Goal: Transaction & Acquisition: Obtain resource

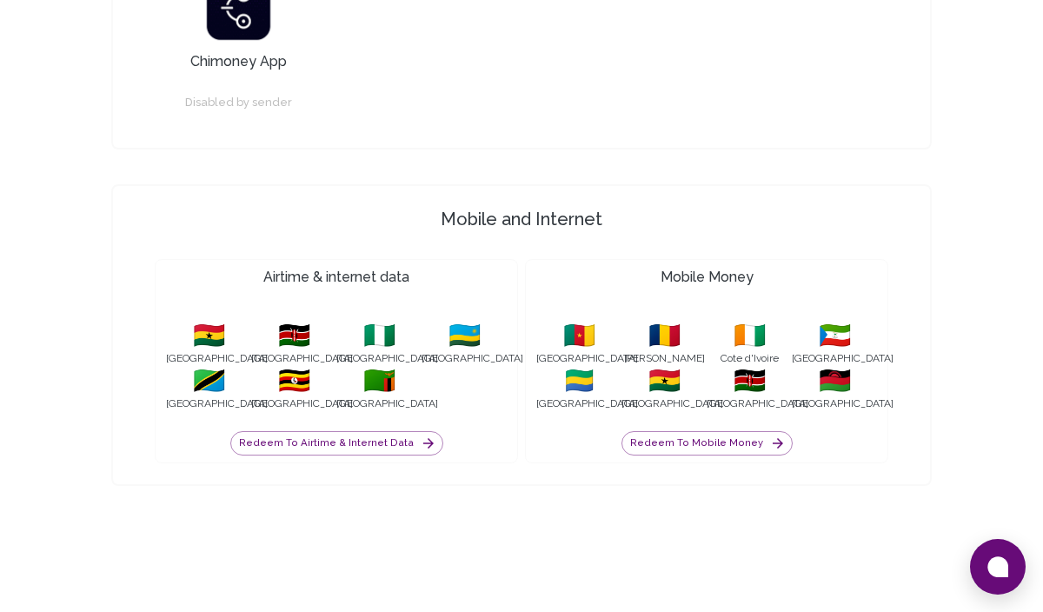
scroll to position [1823, 0]
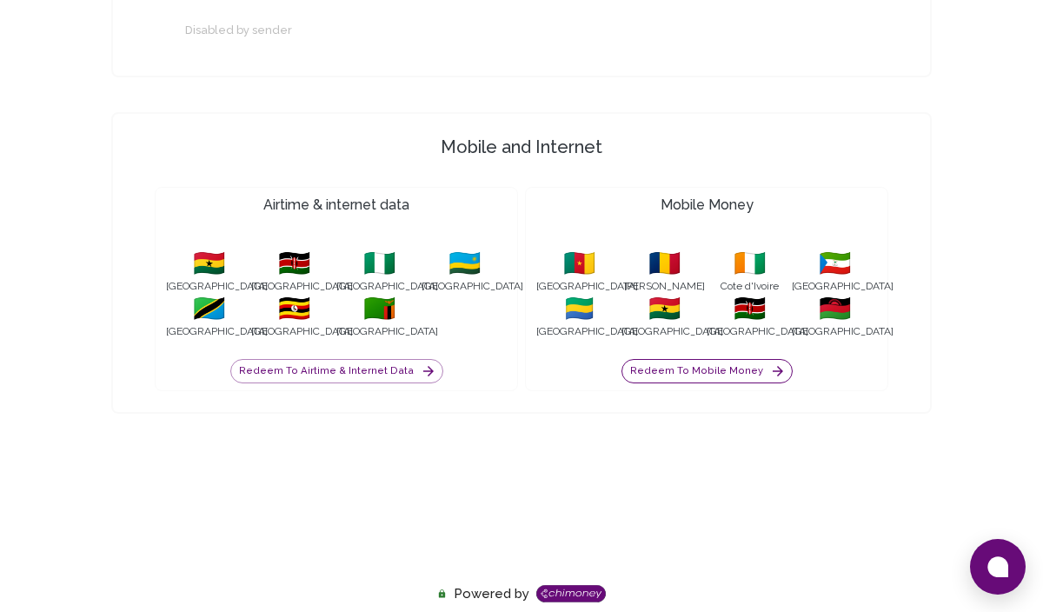
click at [668, 368] on button "Redeem to Mobile Money" at bounding box center [706, 371] width 171 height 24
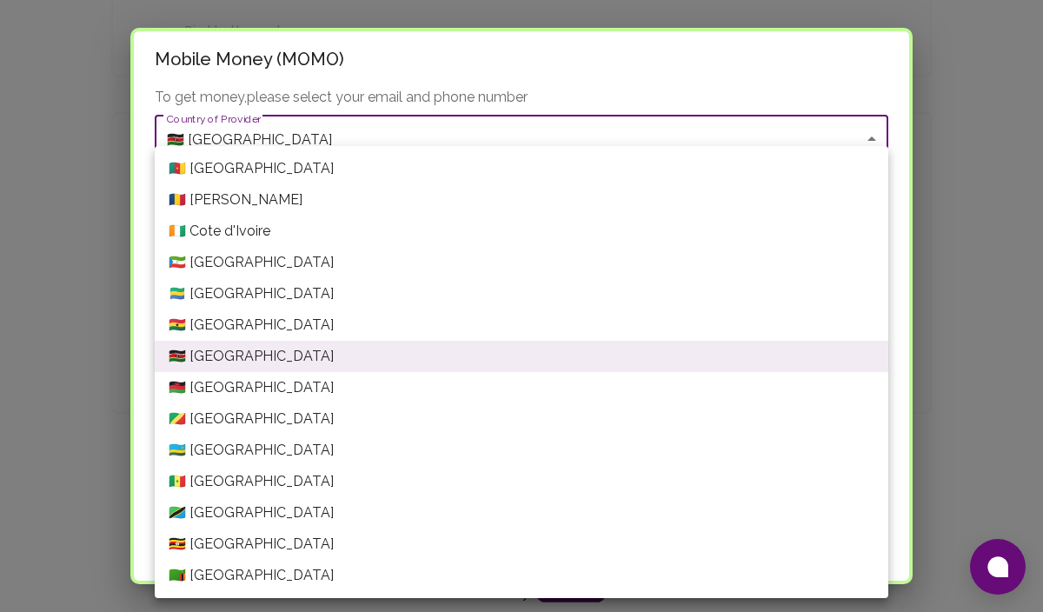
click at [519, 326] on li "🇬🇭 [GEOGRAPHIC_DATA]" at bounding box center [522, 324] width 734 height 31
type input "[GEOGRAPHIC_DATA]"
type input "Ghana---VODAFONE"
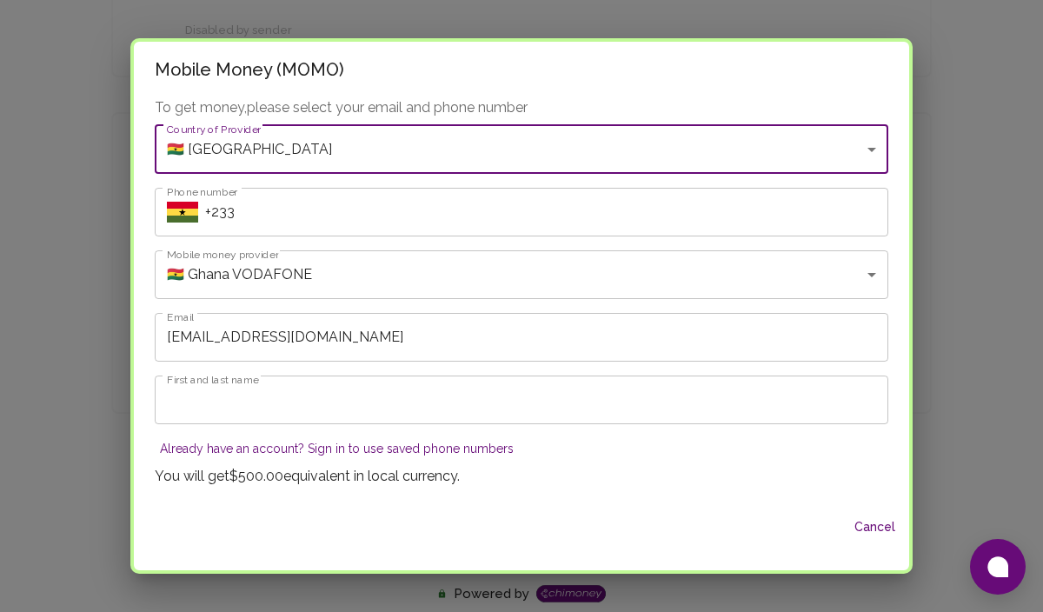
click at [508, 219] on input "+233" at bounding box center [546, 212] width 683 height 49
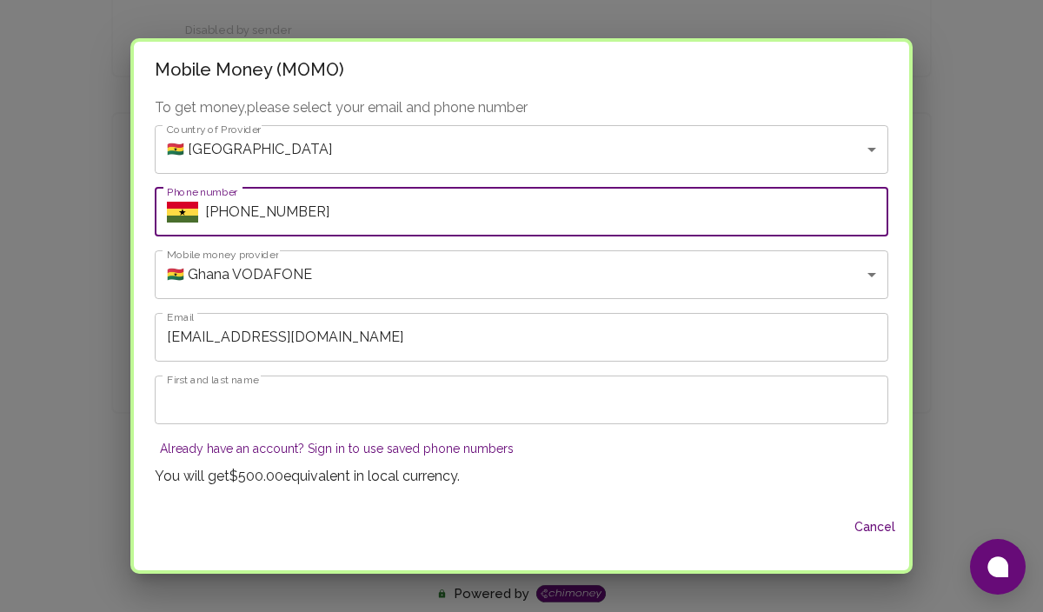
click at [377, 229] on input "[PHONE_NUMBER]" at bounding box center [546, 212] width 683 height 49
type input "[PHONE_NUMBER]"
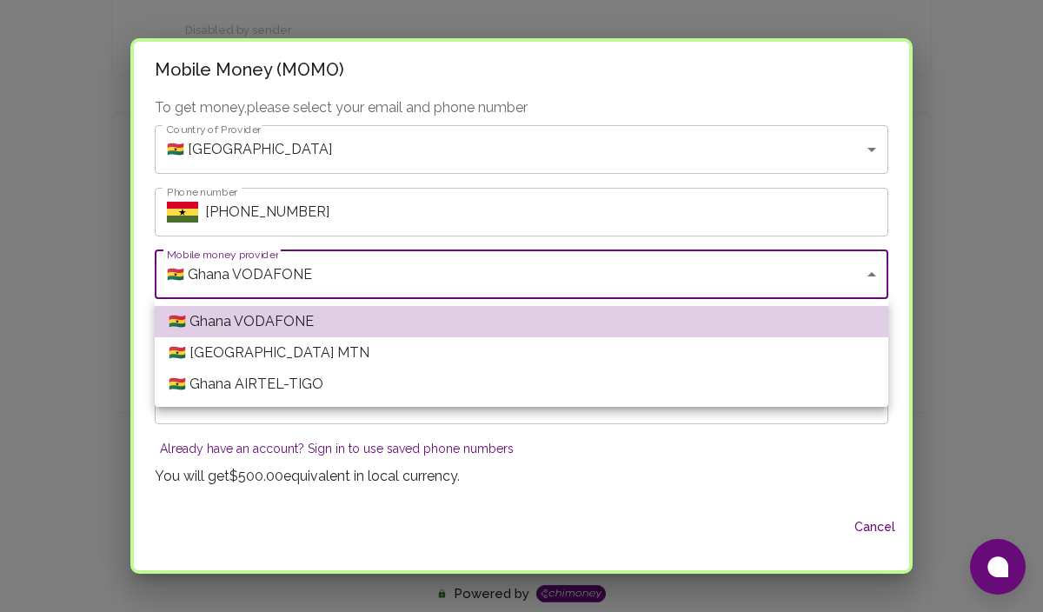
click at [383, 346] on li "🇬🇭 [GEOGRAPHIC_DATA] MTN" at bounding box center [522, 352] width 734 height 31
type input "Ghana---MTN"
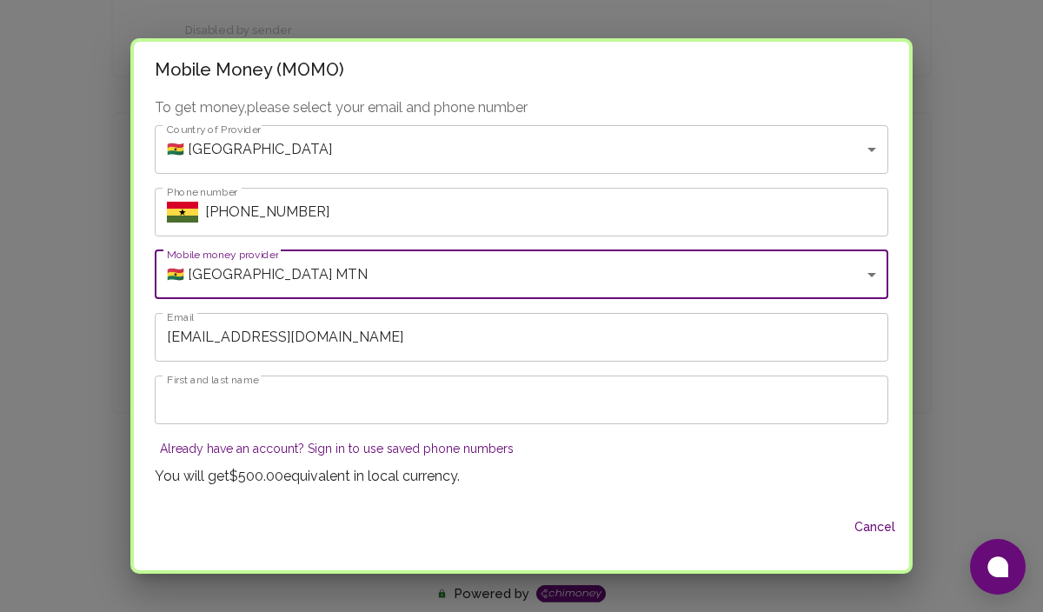
click at [274, 402] on input "First and last name" at bounding box center [522, 399] width 734 height 49
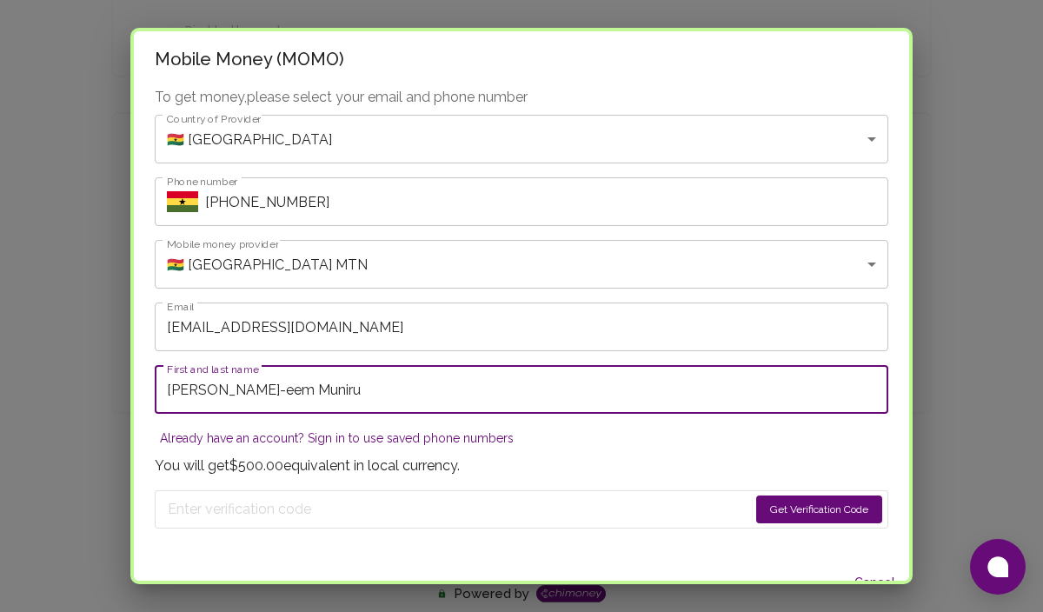
type input "[PERSON_NAME]-eem Muniru"
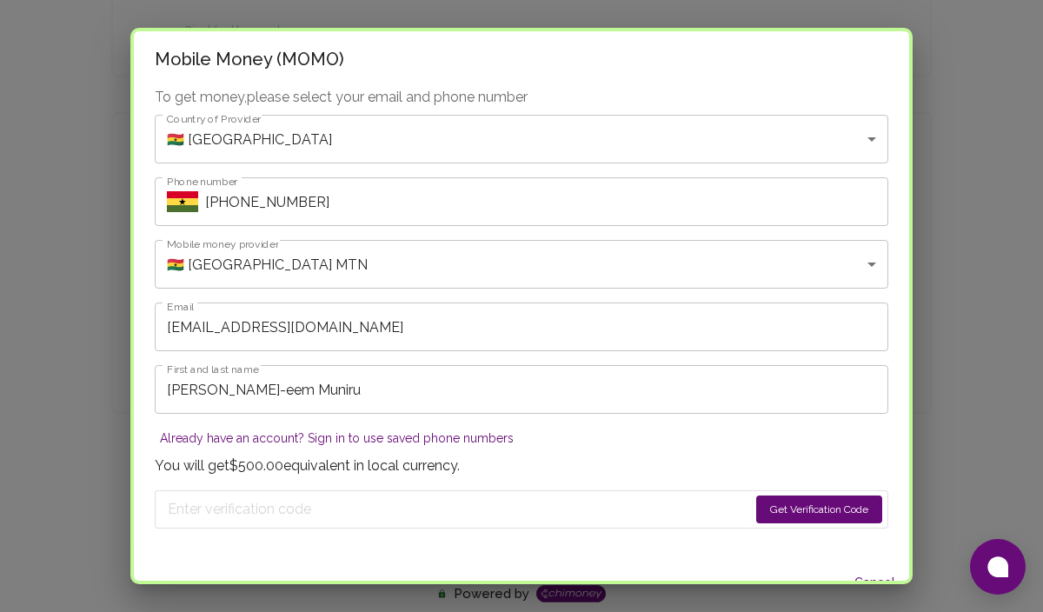
click at [802, 503] on button "Get Verification Code" at bounding box center [819, 509] width 126 height 28
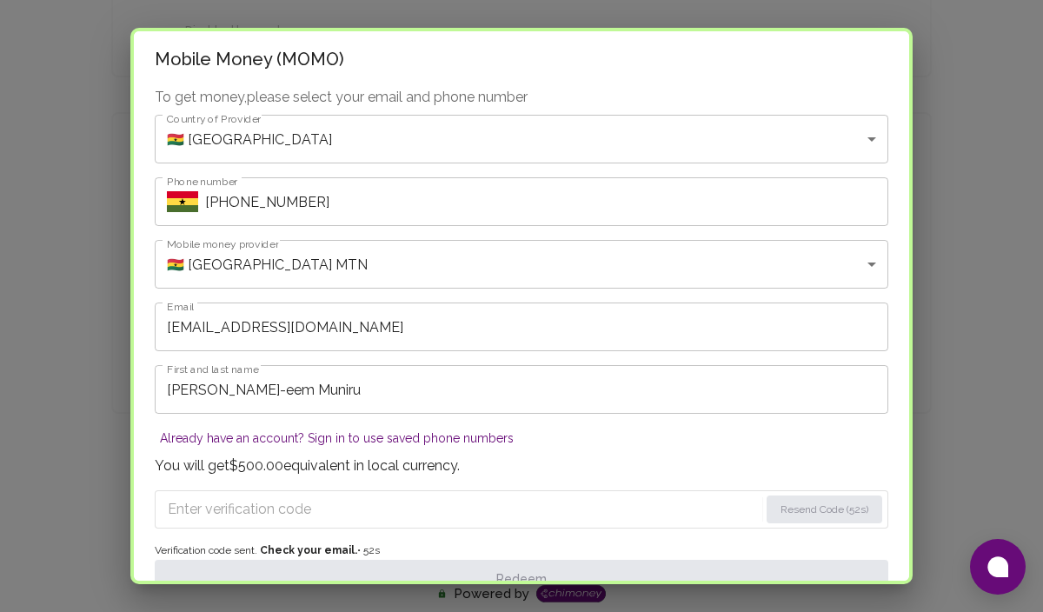
scroll to position [101, 0]
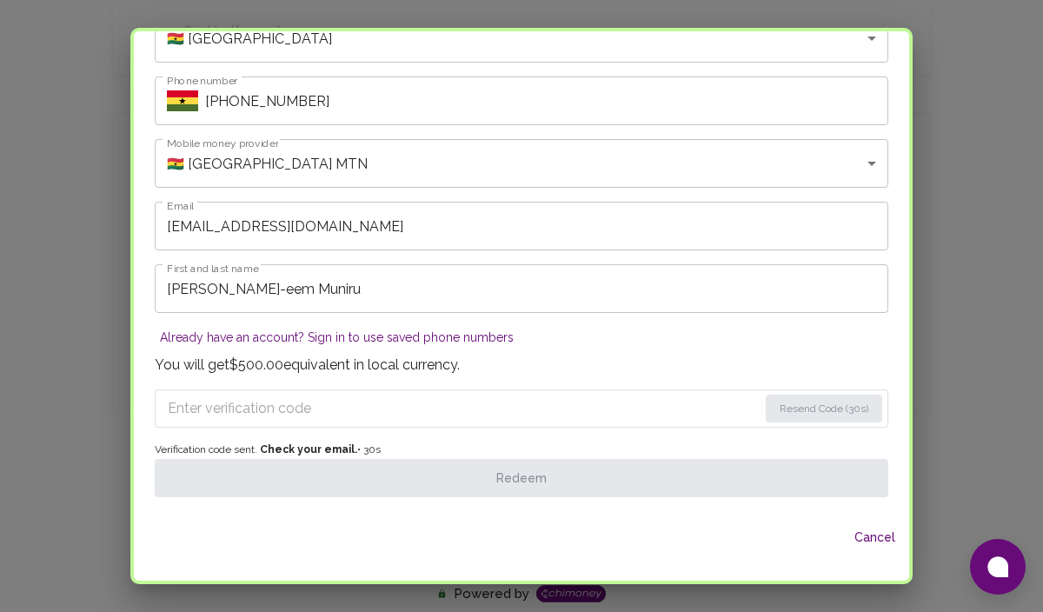
click at [236, 402] on input "Enter verification code" at bounding box center [463, 409] width 590 height 28
paste input "254"
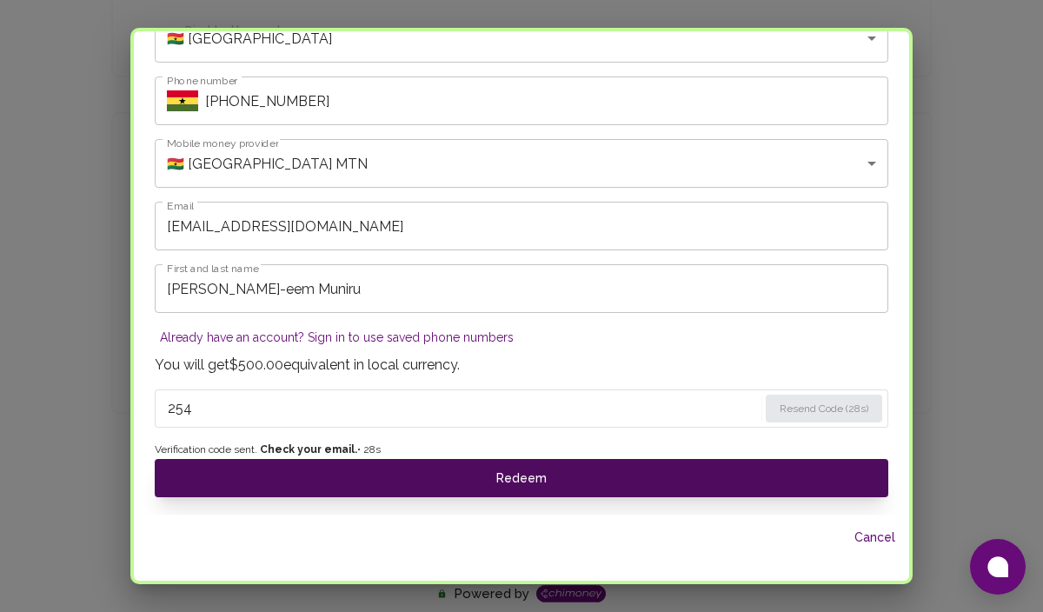
click at [427, 475] on button "Redeem" at bounding box center [522, 478] width 734 height 38
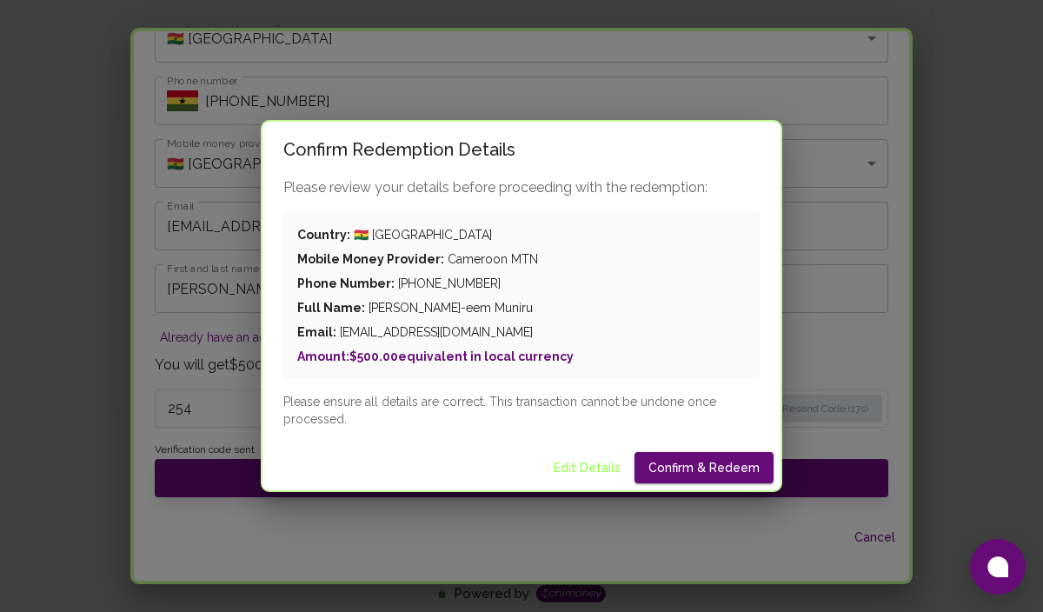
click at [185, 244] on div "Confirm Redemption Details Please review your details before proceeding with th…" at bounding box center [521, 306] width 1043 height 612
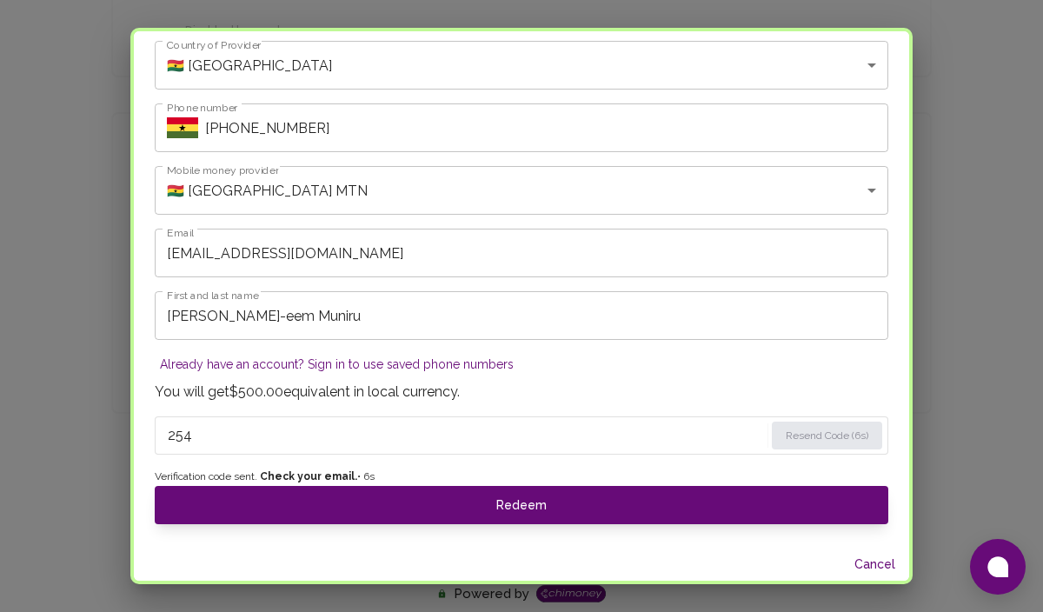
scroll to position [94, 0]
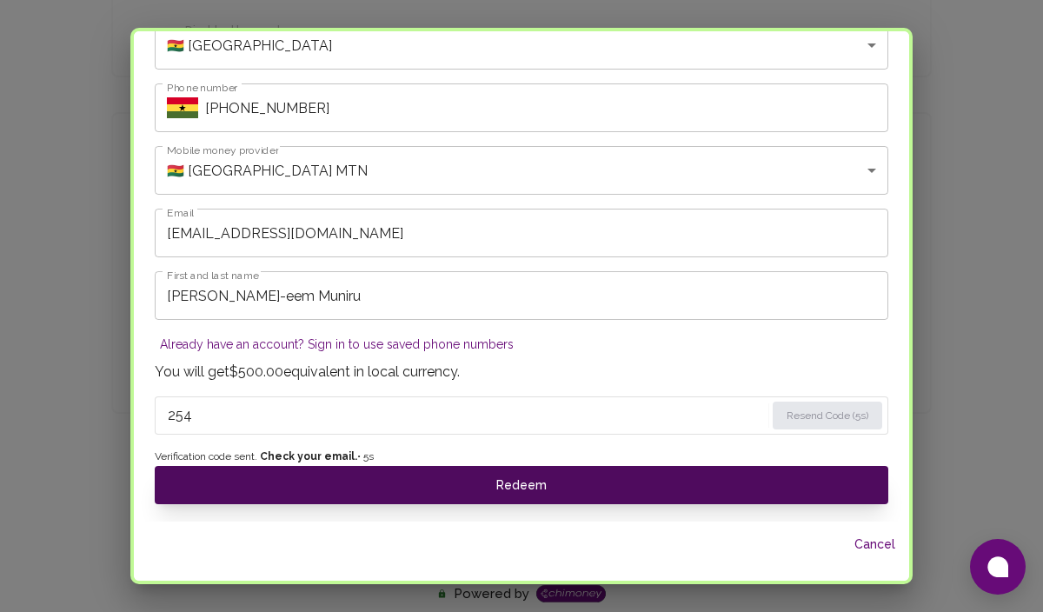
click at [528, 489] on button "Redeem" at bounding box center [522, 485] width 734 height 38
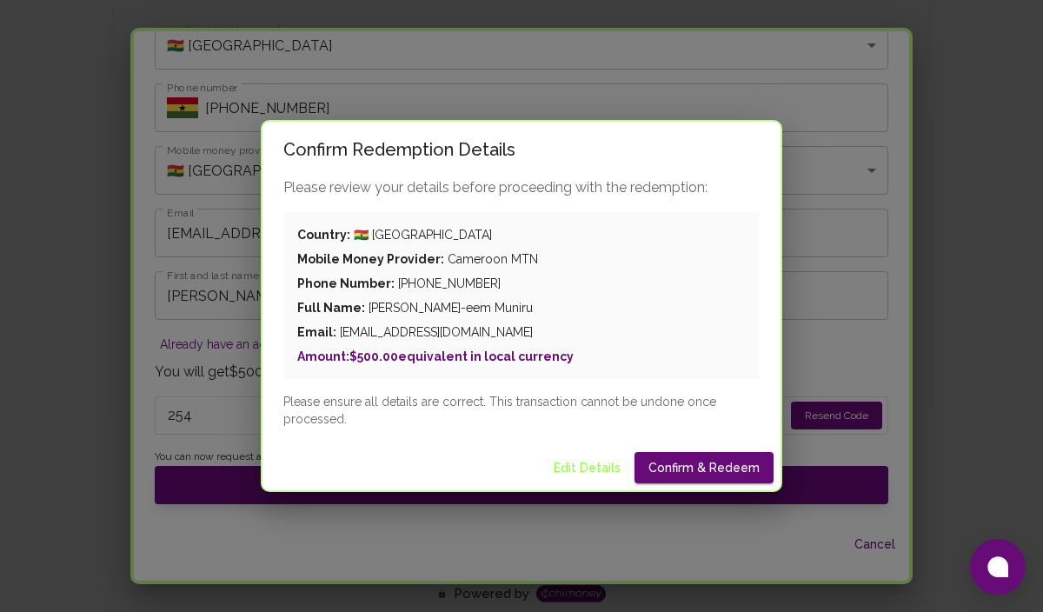
click at [202, 289] on div "Confirm Redemption Details Please review your details before proceeding with th…" at bounding box center [521, 306] width 1043 height 612
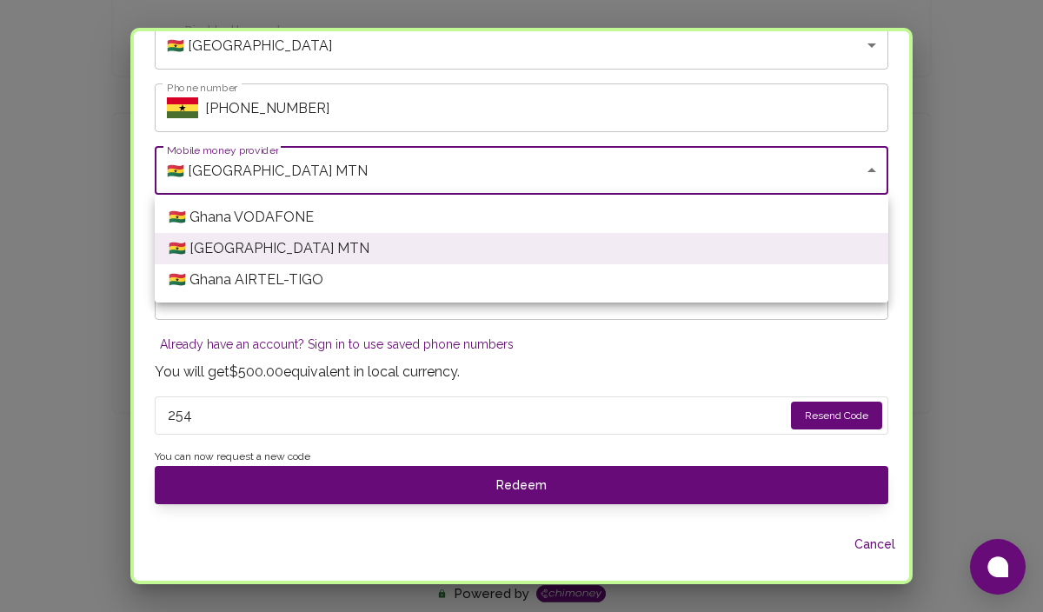
click at [277, 241] on li "🇬🇭 [GEOGRAPHIC_DATA] MTN" at bounding box center [522, 248] width 734 height 31
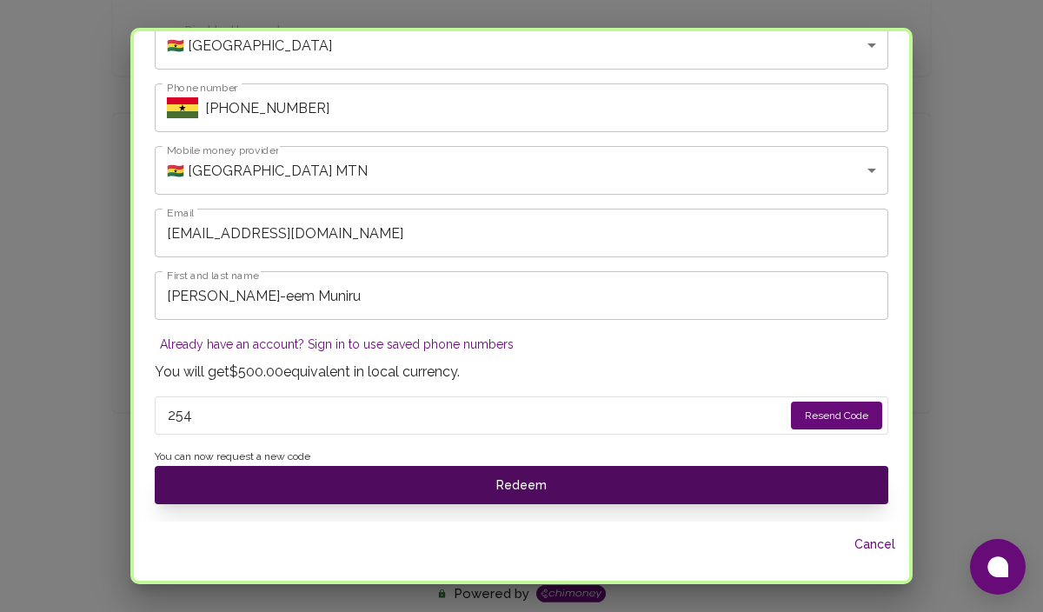
click at [479, 488] on button "Redeem" at bounding box center [522, 485] width 734 height 38
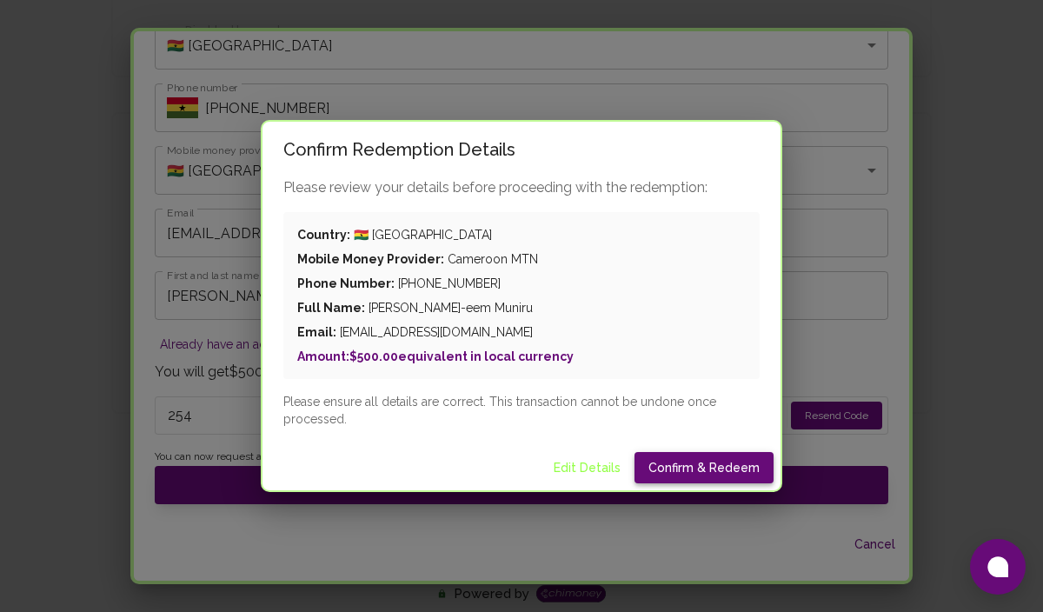
click at [680, 473] on button "Confirm & Redeem" at bounding box center [703, 468] width 139 height 32
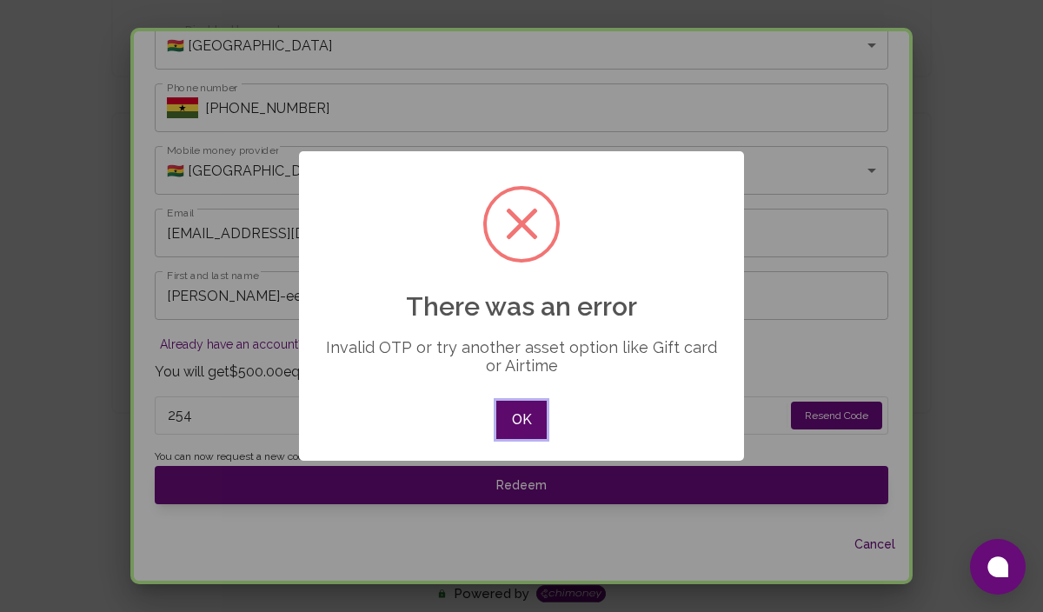
click at [522, 422] on button "OK" at bounding box center [521, 420] width 50 height 38
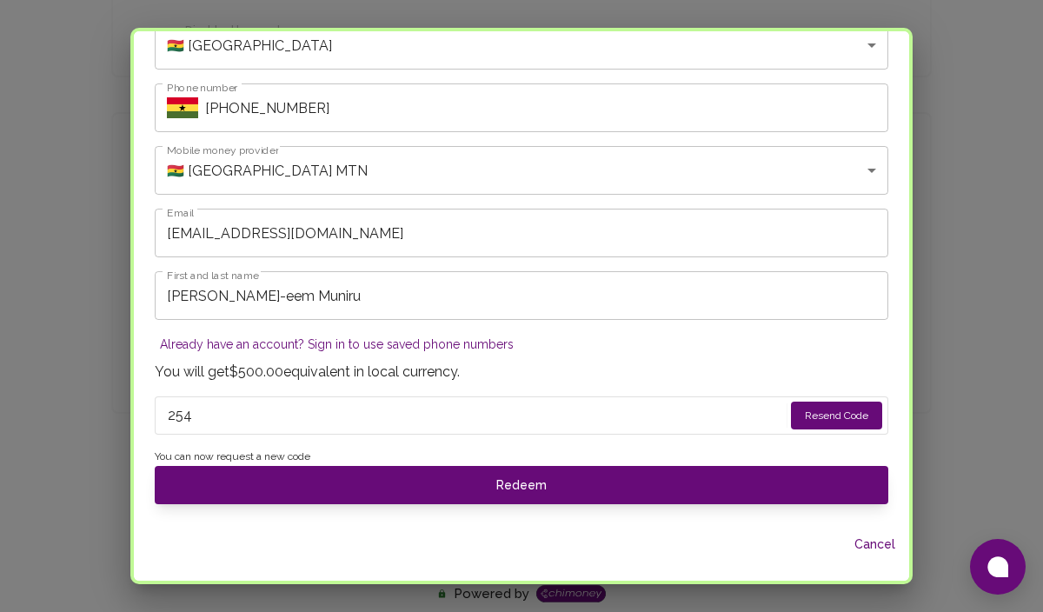
click at [825, 419] on button "Resend Code" at bounding box center [836, 416] width 91 height 28
click at [209, 414] on input "254" at bounding box center [463, 416] width 591 height 28
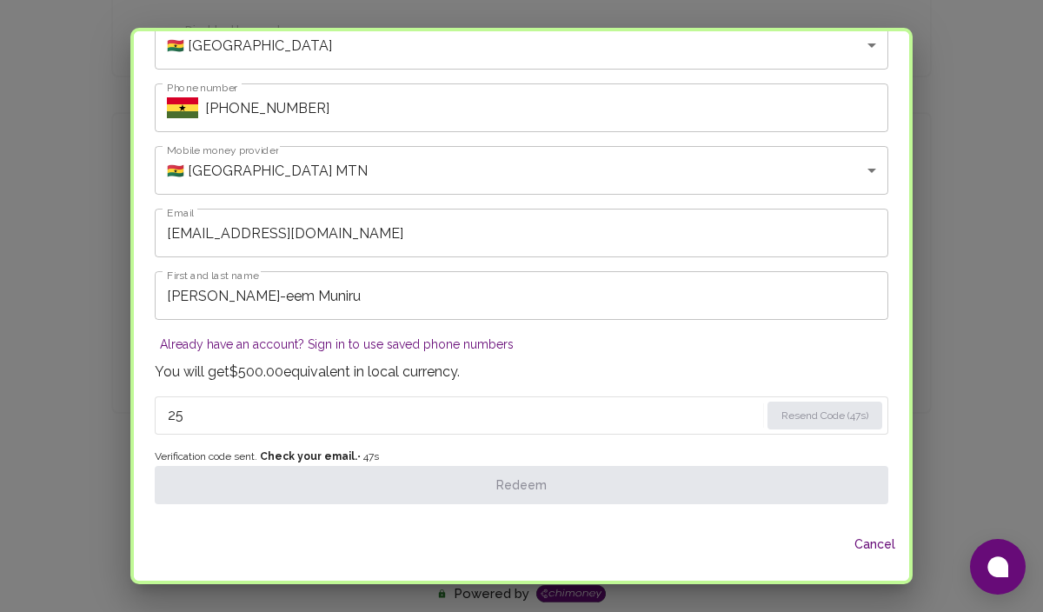
type input "2"
paste input "2837"
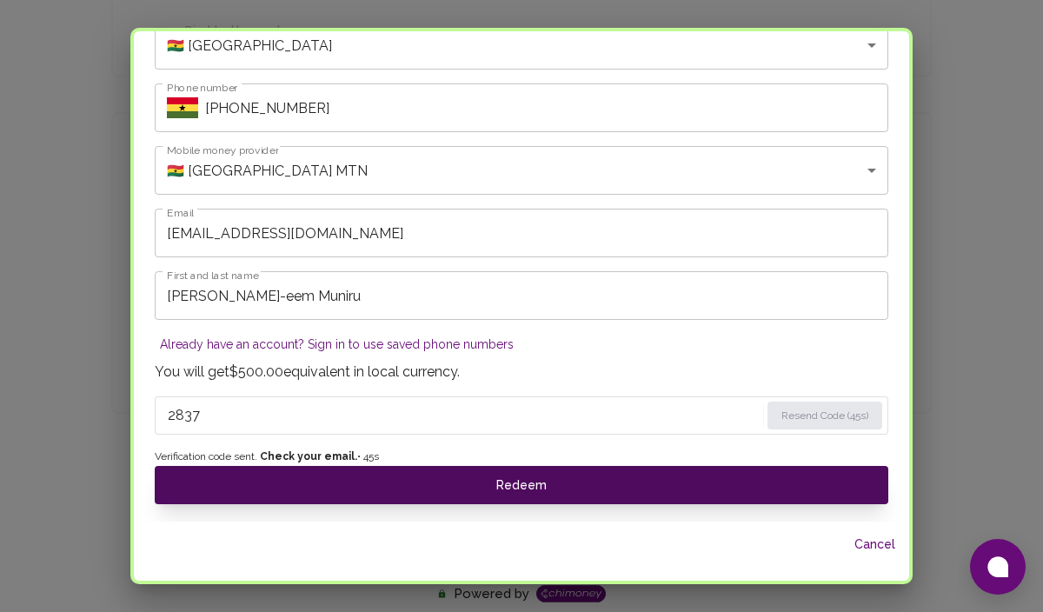
type input "2837"
click at [398, 483] on button "Redeem" at bounding box center [522, 485] width 734 height 38
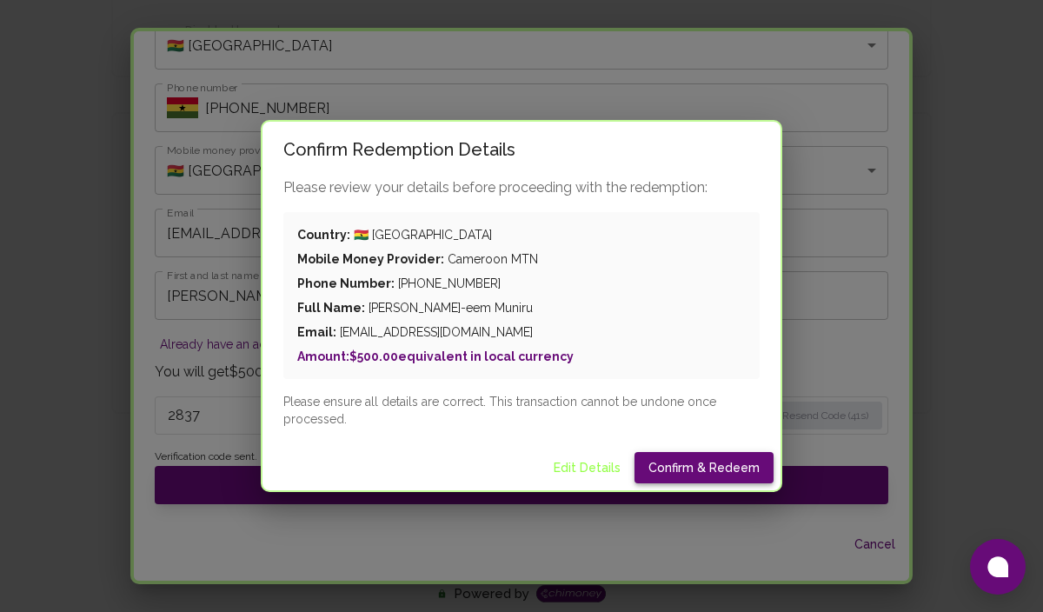
click at [681, 462] on button "Confirm & Redeem" at bounding box center [703, 468] width 139 height 32
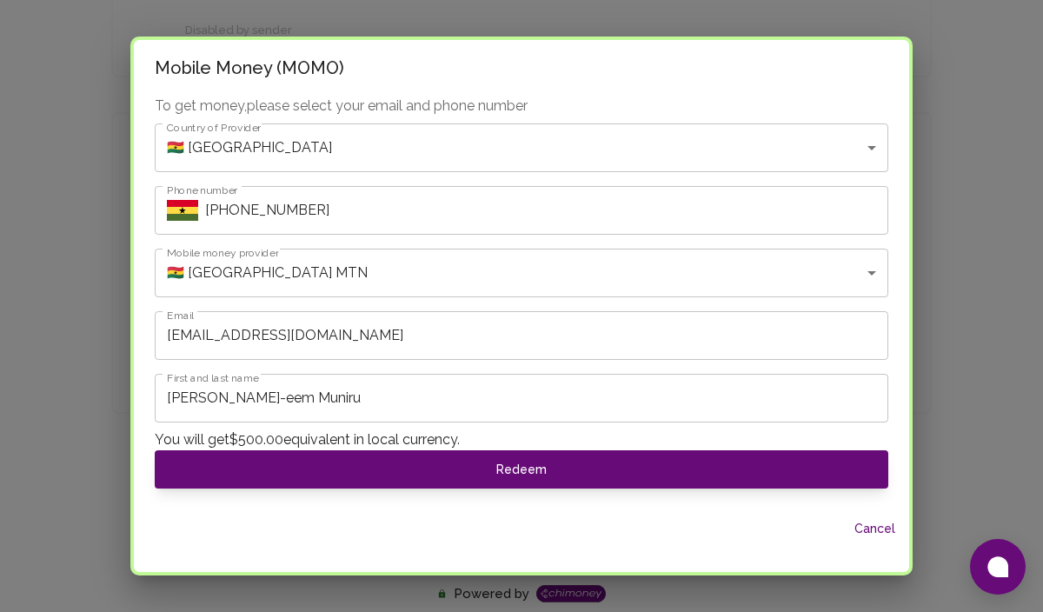
scroll to position [0, 0]
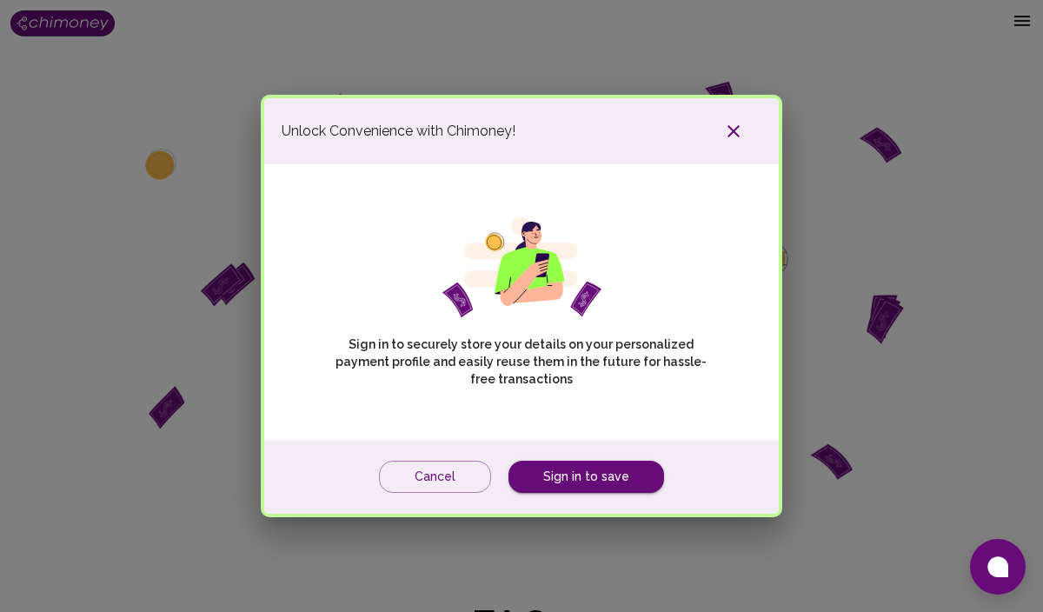
click at [736, 135] on icon "button" at bounding box center [733, 131] width 12 height 12
